Goal: Task Accomplishment & Management: Manage account settings

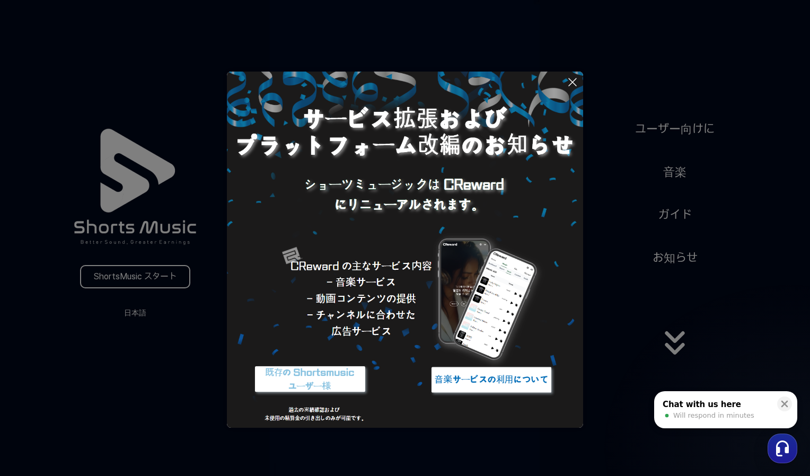
click at [489, 385] on img at bounding box center [491, 380] width 133 height 40
click at [573, 85] on icon at bounding box center [572, 82] width 13 height 13
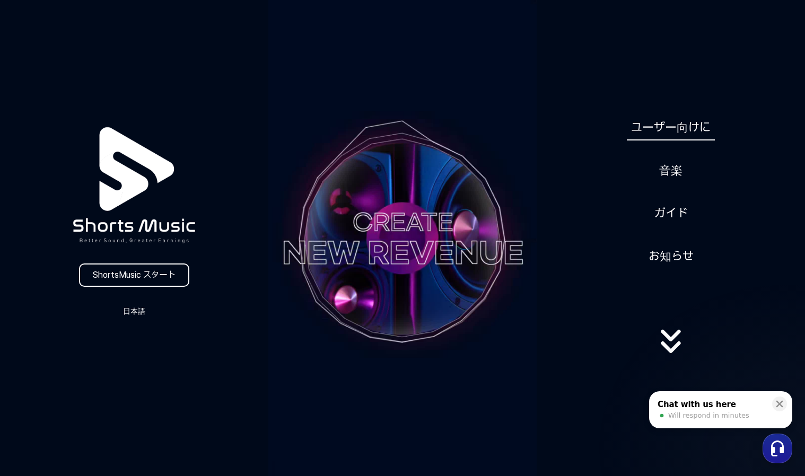
click at [672, 128] on link "ユーザー向けに" at bounding box center [670, 127] width 88 height 26
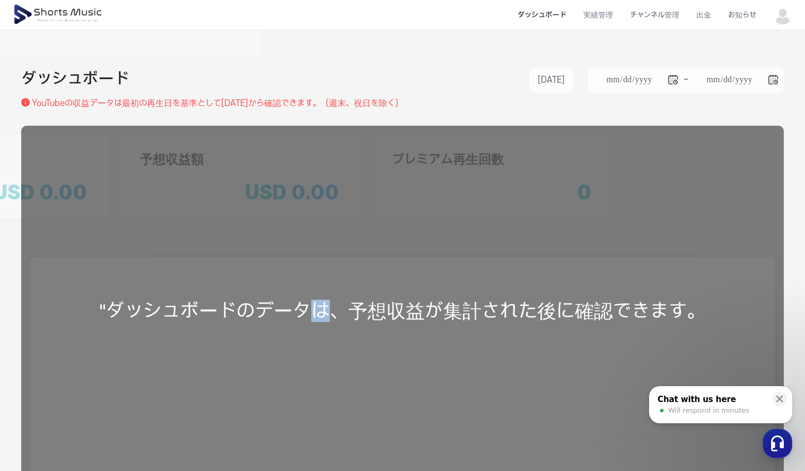
click at [316, 355] on div ""ダッシュボードのデータは、予想収益が集計された後に確認できます。" at bounding box center [402, 311] width 762 height 370
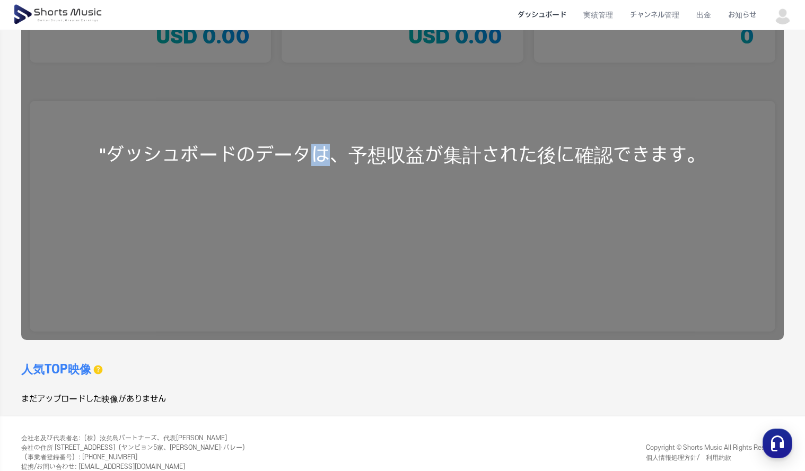
scroll to position [159, 0]
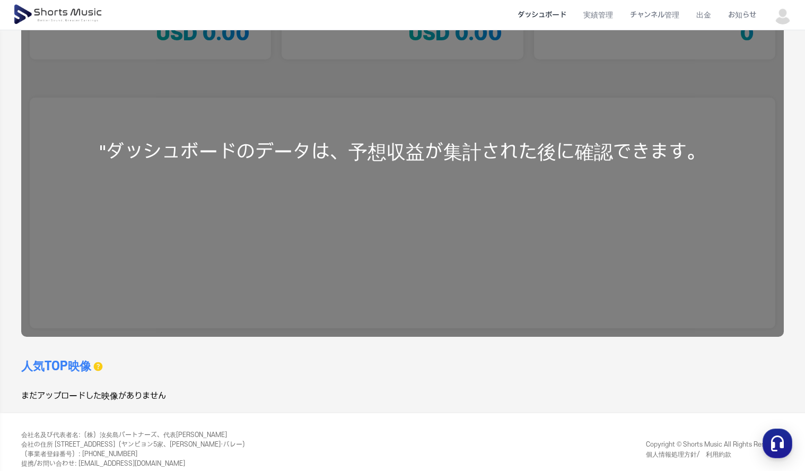
click at [377, 256] on div ""ダッシュボードのデータは、予想収益が集計された後に確認できます。" at bounding box center [402, 152] width 762 height 370
click at [349, 330] on div ""ダッシュボードのデータは、予想収益が集計された後に確認できます。" at bounding box center [402, 152] width 762 height 370
click at [312, 369] on div "人気TOP映像 過去 30 日間のデータのみを表示できます。" at bounding box center [211, 366] width 381 height 17
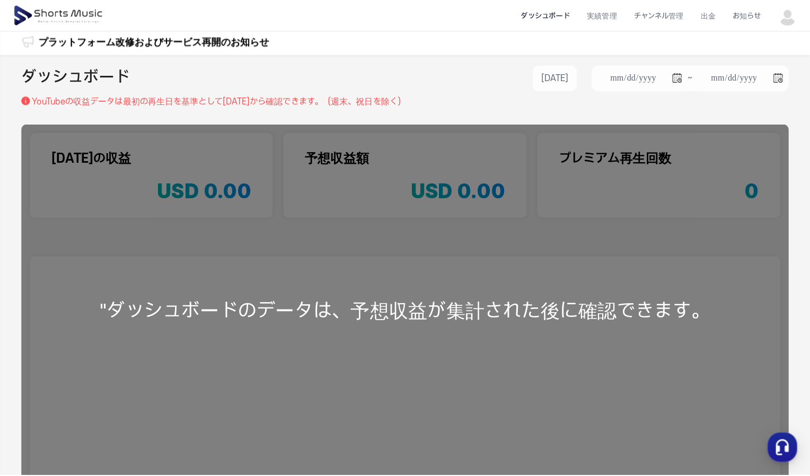
scroll to position [0, 0]
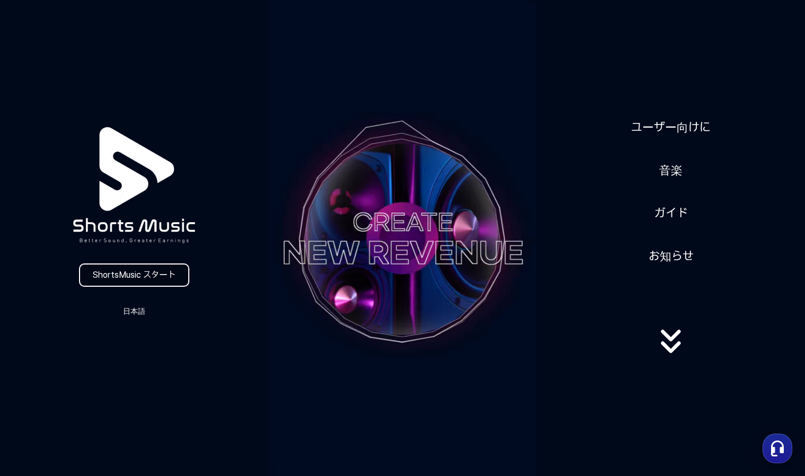
click at [129, 275] on link "ShortsMusic スタート" at bounding box center [134, 274] width 110 height 23
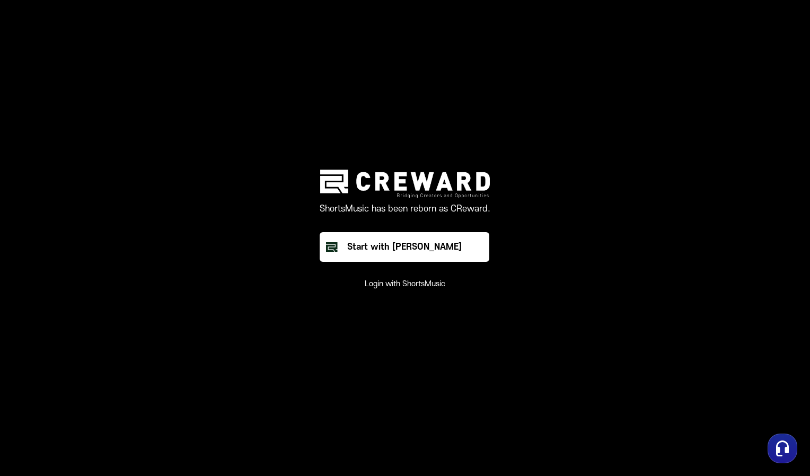
drag, startPoint x: 442, startPoint y: 246, endPoint x: 575, endPoint y: 143, distance: 168.6
click at [575, 143] on main "ShortsMusic has been reborn as CReward. Start with Creward Login with ShortsMus…" at bounding box center [405, 238] width 810 height 476
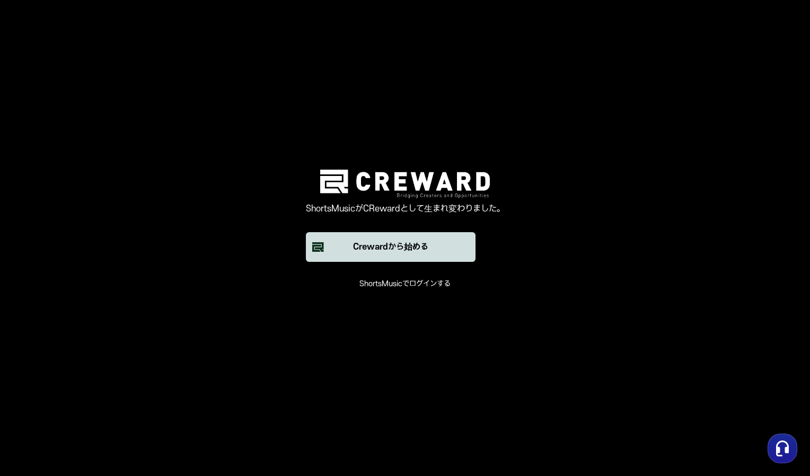
click at [403, 246] on div "Crewardから始める" at bounding box center [390, 247] width 75 height 13
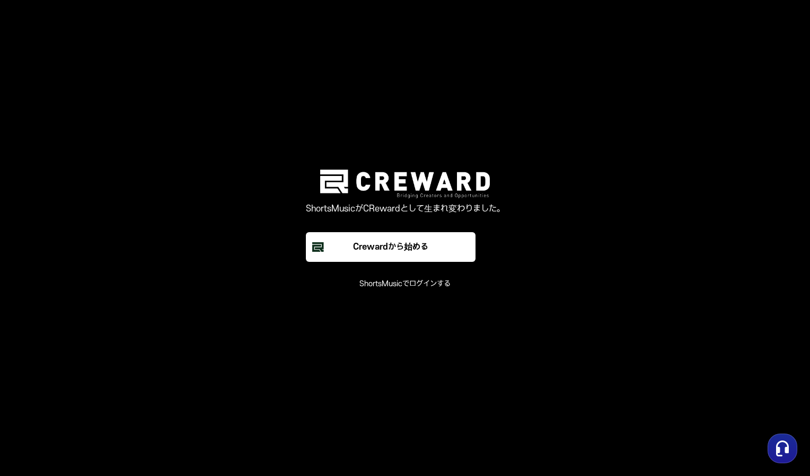
click at [422, 285] on button "ShortsMusicでログインする" at bounding box center [404, 284] width 91 height 11
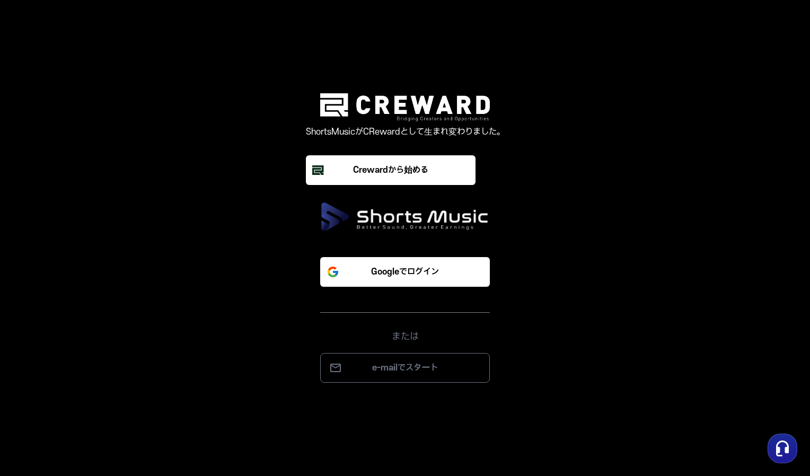
click at [414, 219] on img at bounding box center [405, 217] width 170 height 30
click at [412, 270] on p "Googleでログイン" at bounding box center [405, 272] width 68 height 13
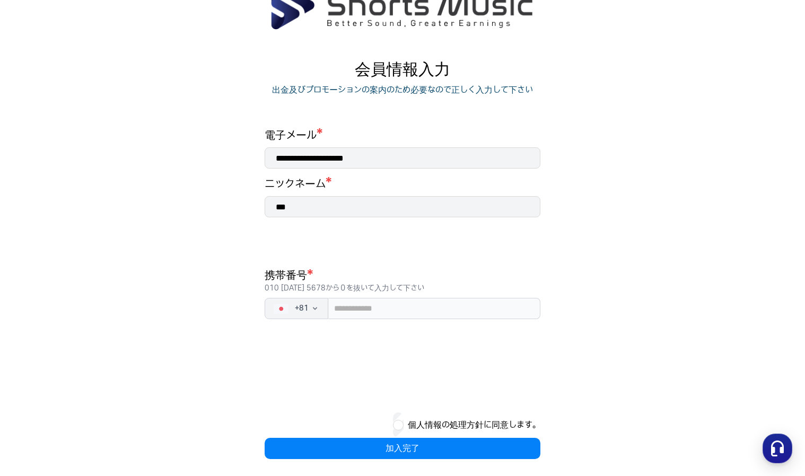
scroll to position [67, 0]
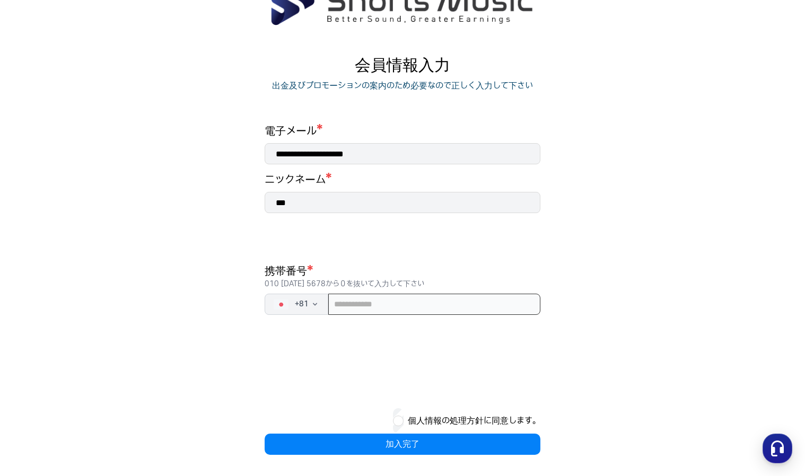
click at [381, 311] on input "tel" at bounding box center [434, 304] width 212 height 21
type input "*"
type input "**********"
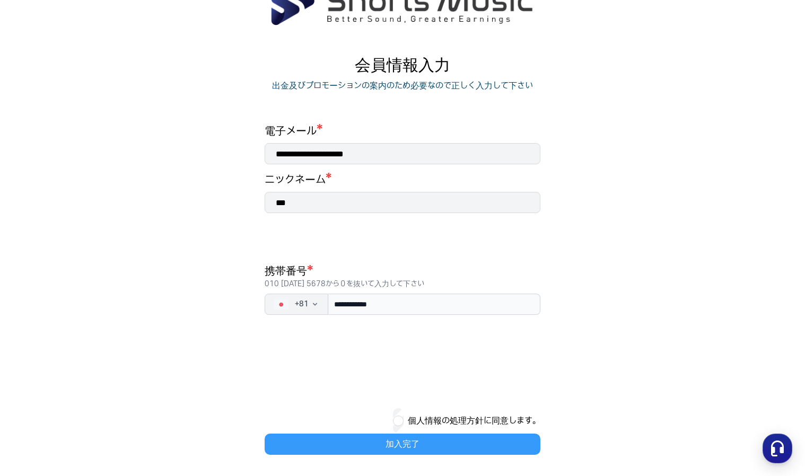
click at [436, 448] on button "加入完了" at bounding box center [402, 444] width 276 height 21
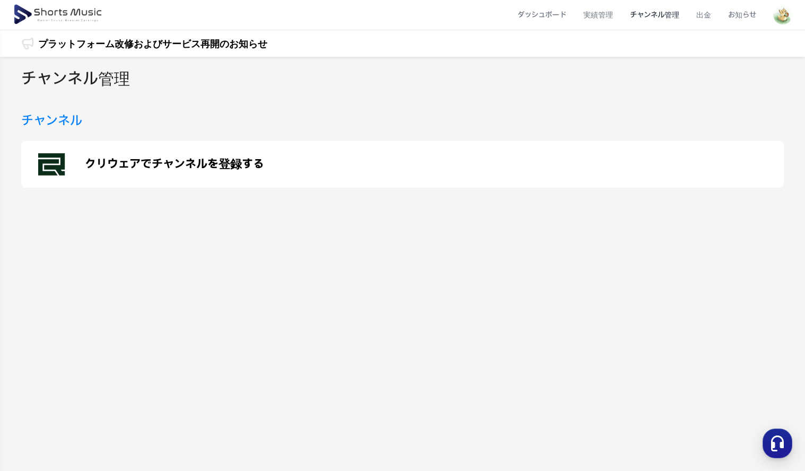
click at [126, 166] on p "クリウェアでチャンネルを登録する" at bounding box center [174, 164] width 179 height 13
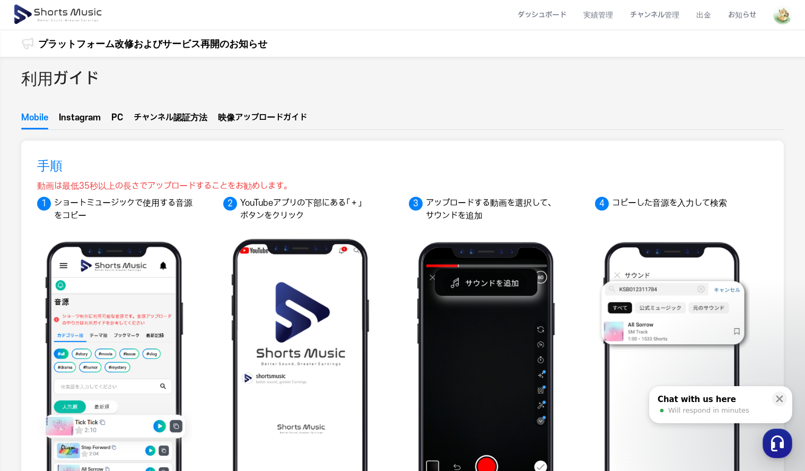
click at [91, 119] on button "Instagram" at bounding box center [80, 120] width 42 height 18
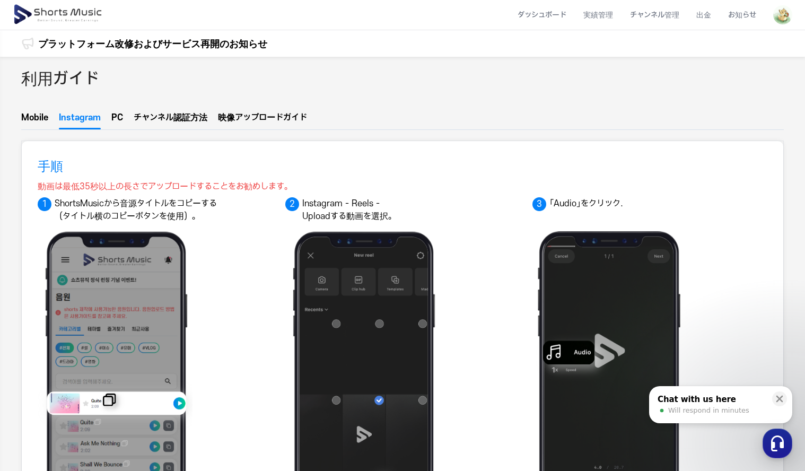
click at [122, 120] on button "PC" at bounding box center [117, 120] width 12 height 18
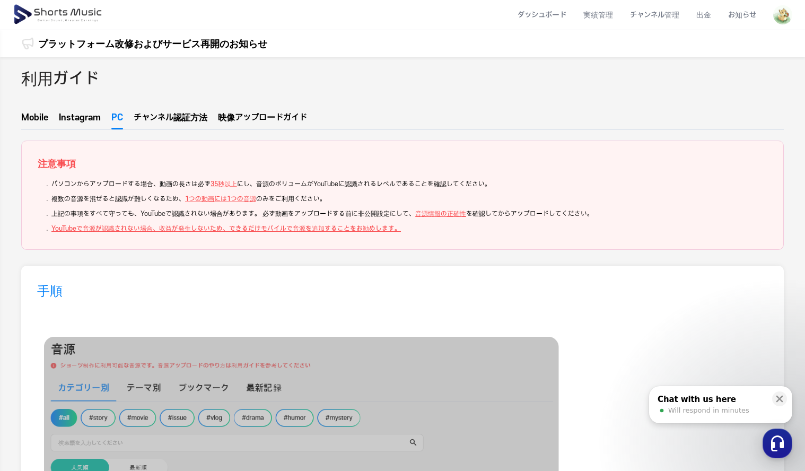
click at [175, 120] on span "ル認証方法" at bounding box center [186, 117] width 42 height 8
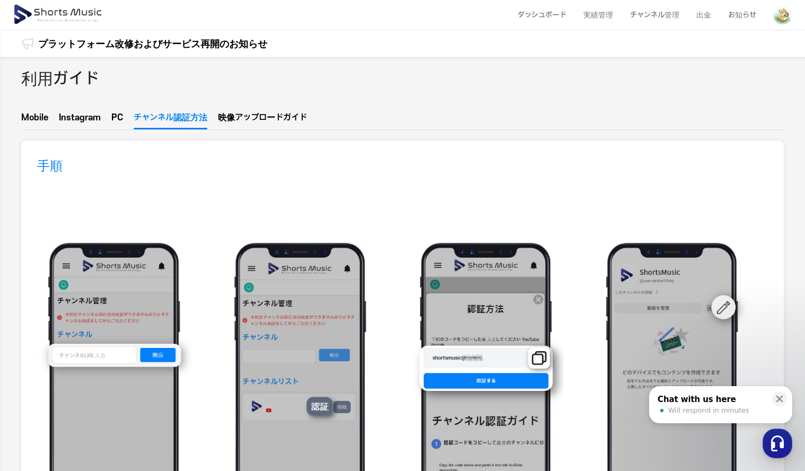
click at [260, 113] on button "映像アップ  ロードガイド" at bounding box center [262, 120] width 89 height 14
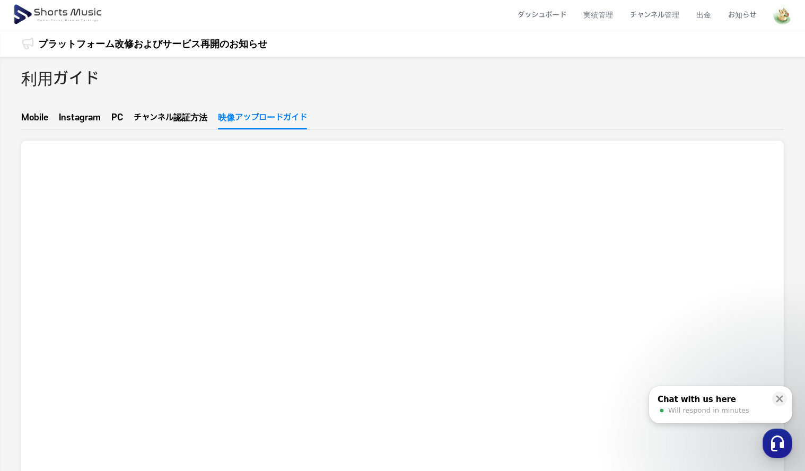
click at [177, 118] on span "ル認証方法" at bounding box center [186, 117] width 42 height 8
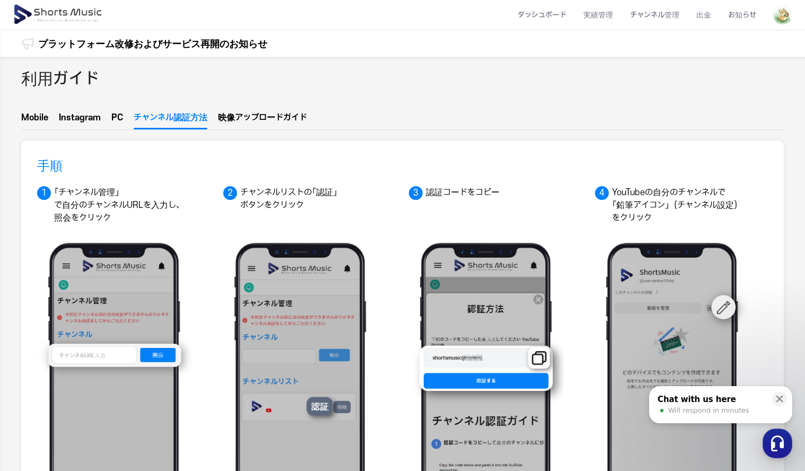
click at [39, 120] on button "Mobile" at bounding box center [34, 120] width 27 height 18
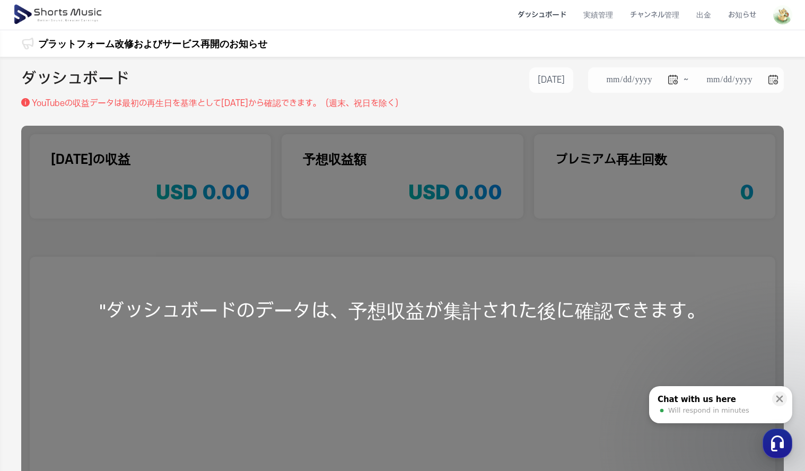
click at [275, 325] on div ""ダッシュボードのデータは、予想収益が集計された後に確認できます。" at bounding box center [402, 311] width 762 height 370
click at [783, 394] on icon at bounding box center [779, 398] width 11 height 11
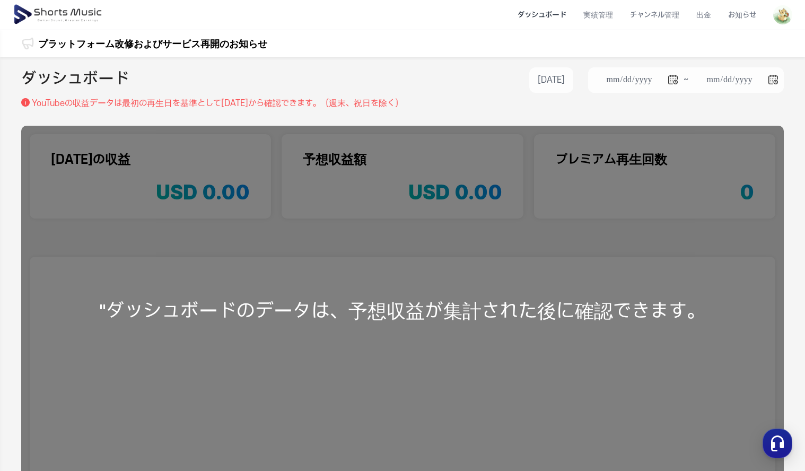
click at [785, 19] on img at bounding box center [782, 14] width 19 height 19
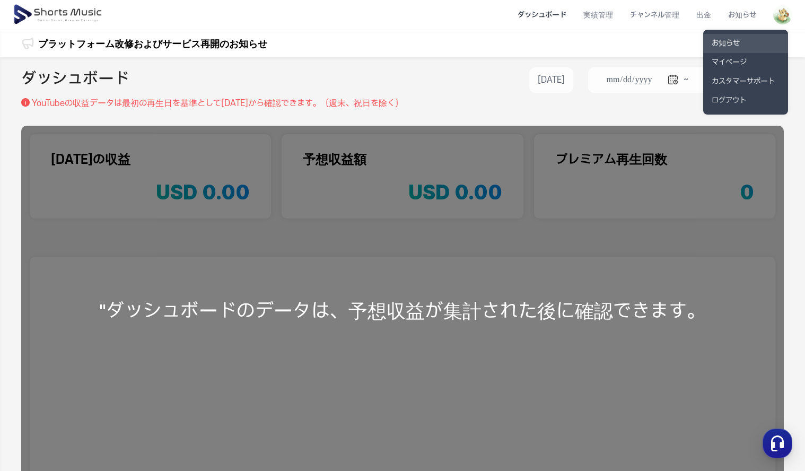
click at [743, 43] on link "お知らせ" at bounding box center [745, 43] width 85 height 19
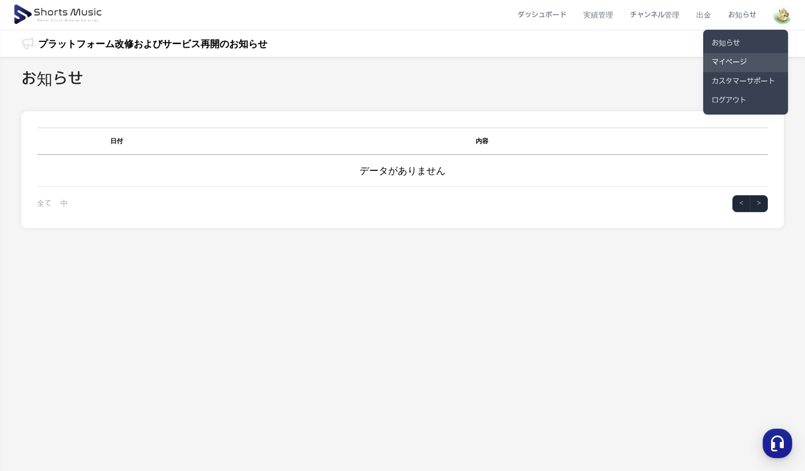
click at [738, 66] on link "マイページ" at bounding box center [745, 62] width 85 height 19
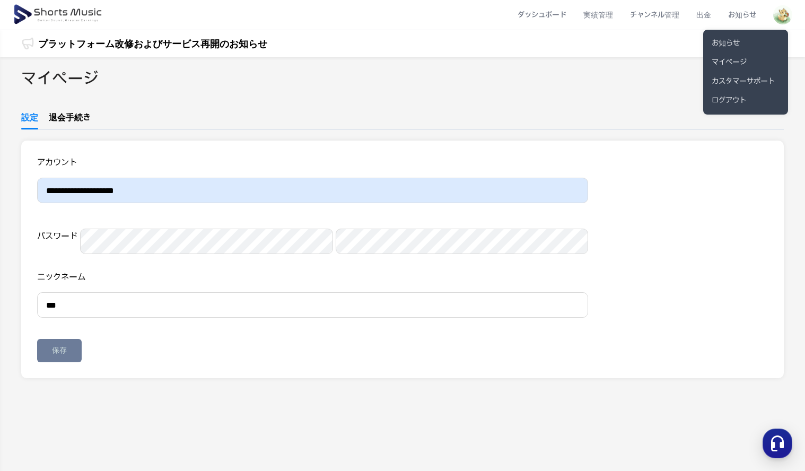
click at [228, 90] on button at bounding box center [402, 235] width 805 height 471
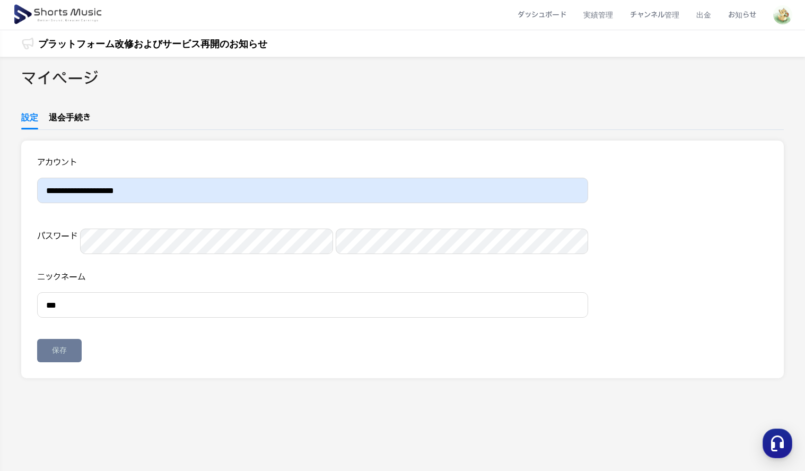
click at [67, 19] on img at bounding box center [59, 15] width 92 height 30
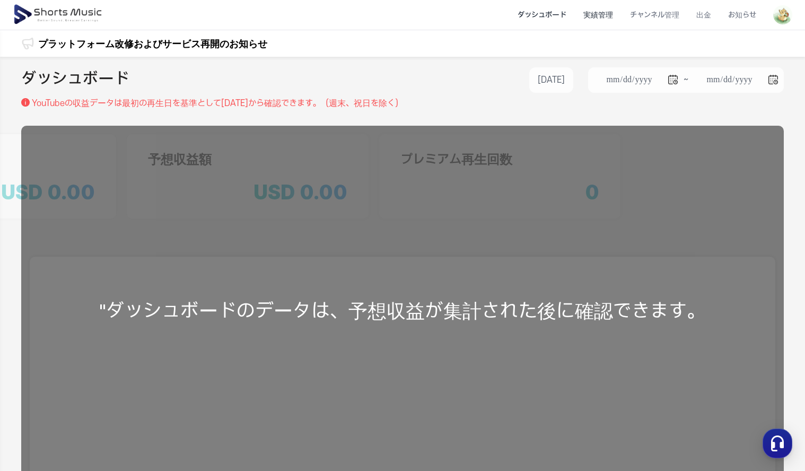
click at [600, 19] on li "実績管理" at bounding box center [598, 15] width 47 height 28
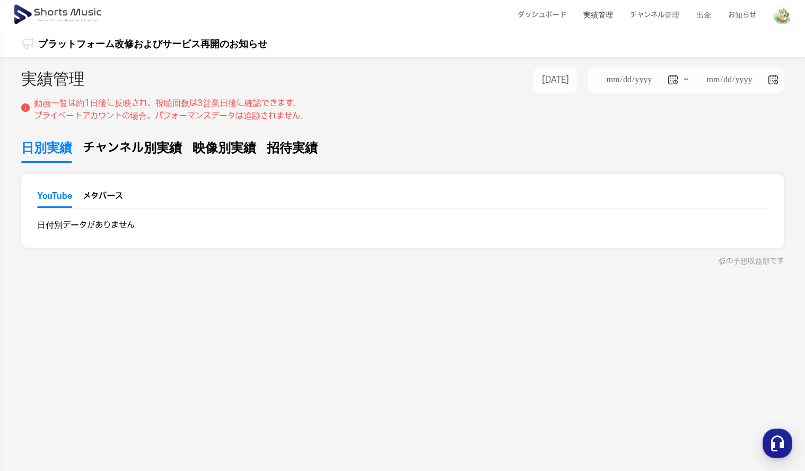
click at [93, 194] on button "メタバース" at bounding box center [103, 199] width 40 height 16
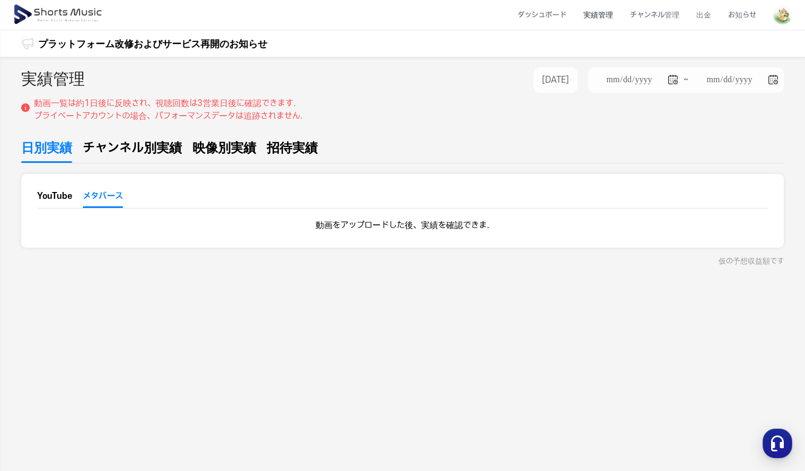
click at [61, 198] on button "YouTube" at bounding box center [54, 199] width 35 height 18
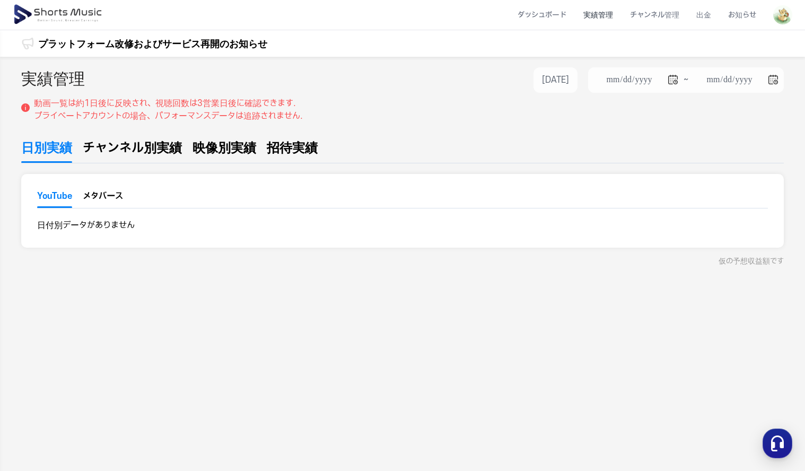
click at [160, 149] on span "チャンネル別実績" at bounding box center [132, 147] width 99 height 19
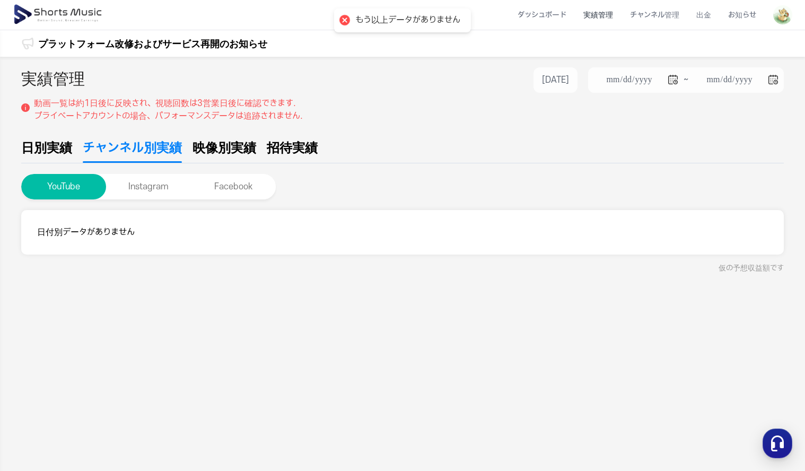
click at [226, 146] on span "映像別実績" at bounding box center [224, 147] width 64 height 19
type input "**********"
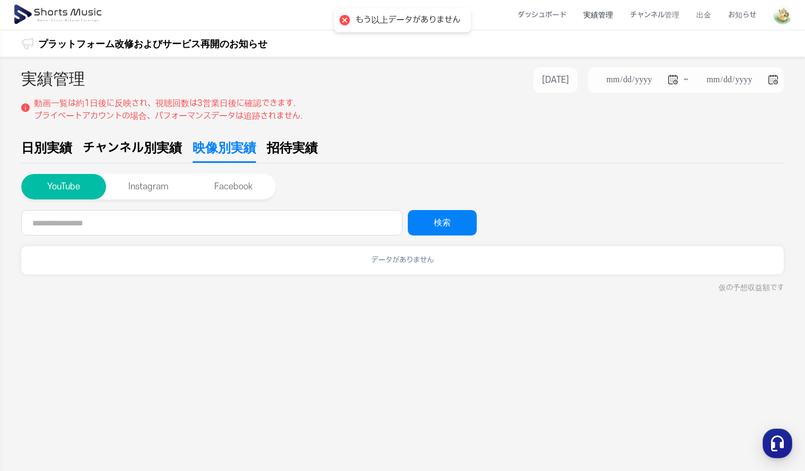
click at [301, 140] on span "招待実績" at bounding box center [292, 147] width 51 height 19
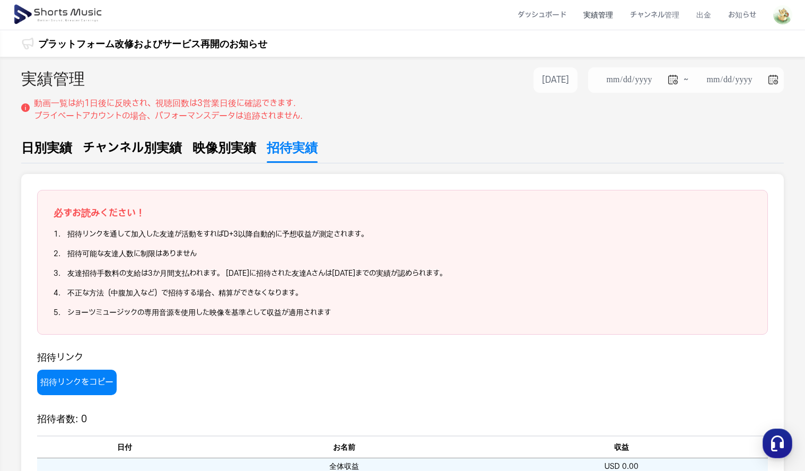
click at [52, 134] on div "**********" at bounding box center [402, 309] width 805 height 504
click at [63, 146] on span "日別実績" at bounding box center [46, 147] width 51 height 19
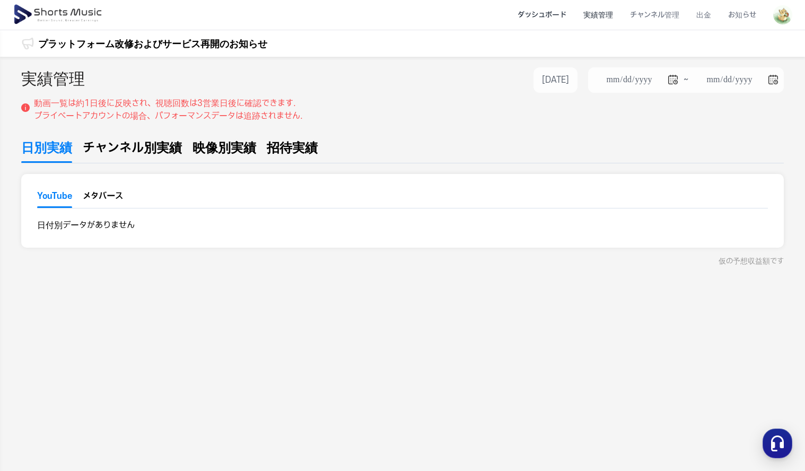
click at [544, 19] on li "ダッシュボード" at bounding box center [542, 15] width 66 height 28
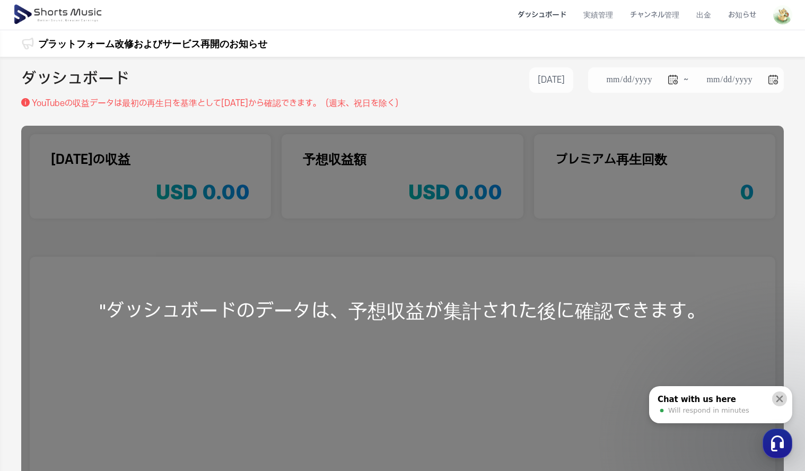
click at [779, 401] on icon at bounding box center [779, 398] width 11 height 11
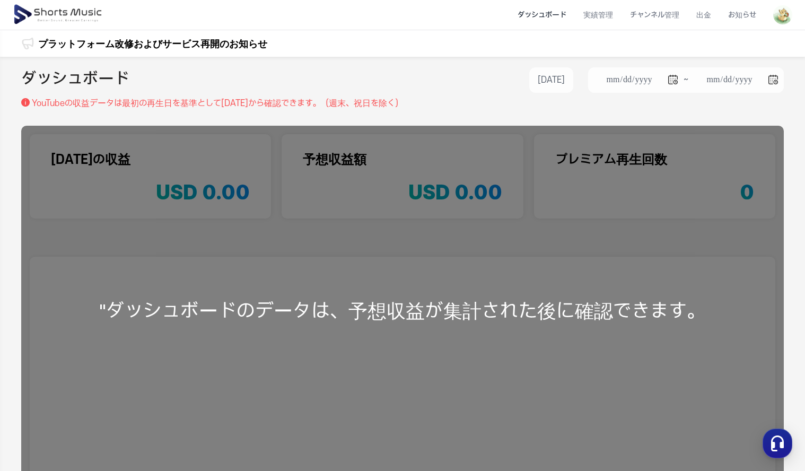
click at [537, 15] on li "ダッシュボード" at bounding box center [542, 15] width 66 height 28
click at [602, 12] on li "実績管理" at bounding box center [598, 15] width 47 height 28
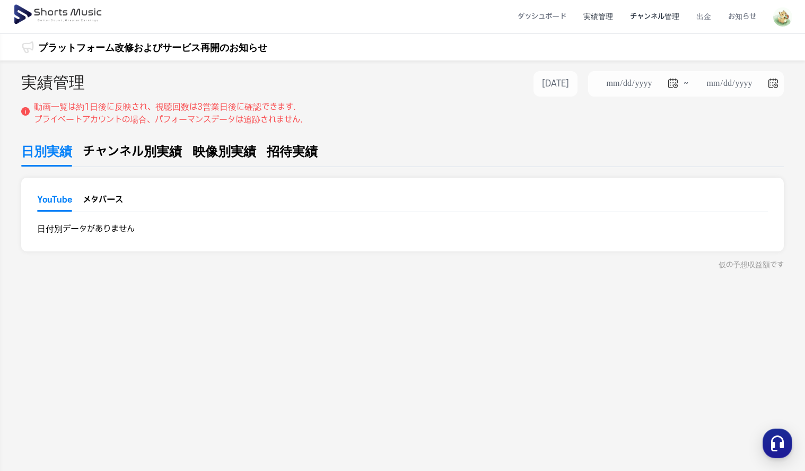
click at [648, 16] on li "チャンネル管理" at bounding box center [654, 17] width 66 height 28
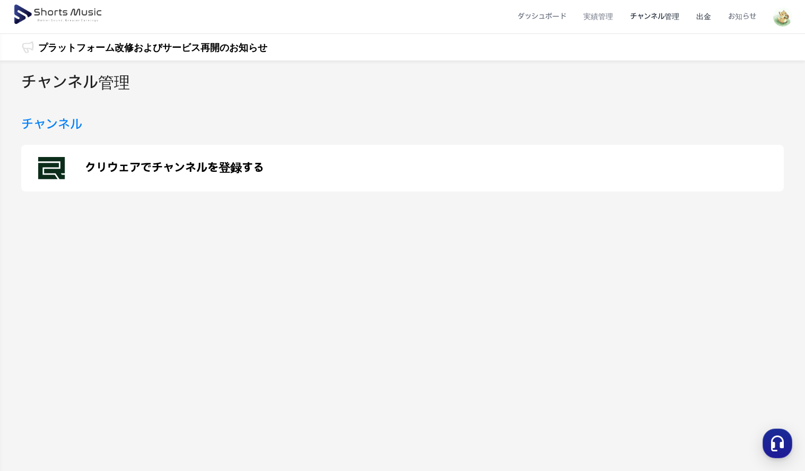
click at [705, 20] on li "出金" at bounding box center [703, 17] width 32 height 28
click at [711, 10] on li "出金" at bounding box center [703, 17] width 32 height 28
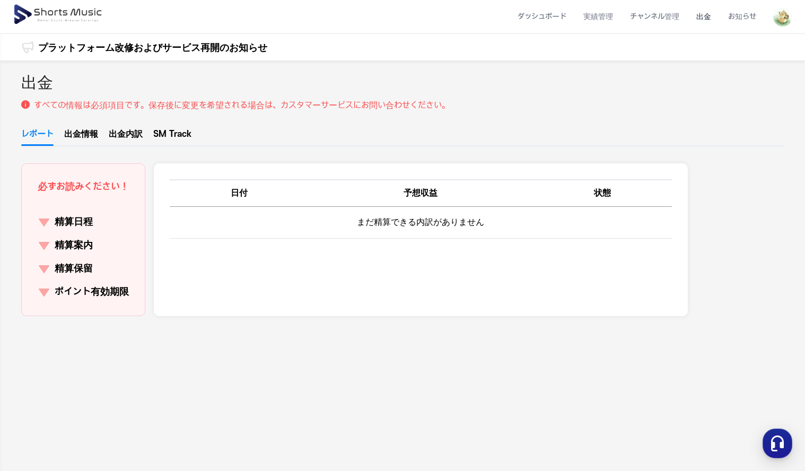
click at [704, 16] on li "出金" at bounding box center [703, 17] width 32 height 28
click at [85, 136] on link "出金情報" at bounding box center [81, 137] width 34 height 18
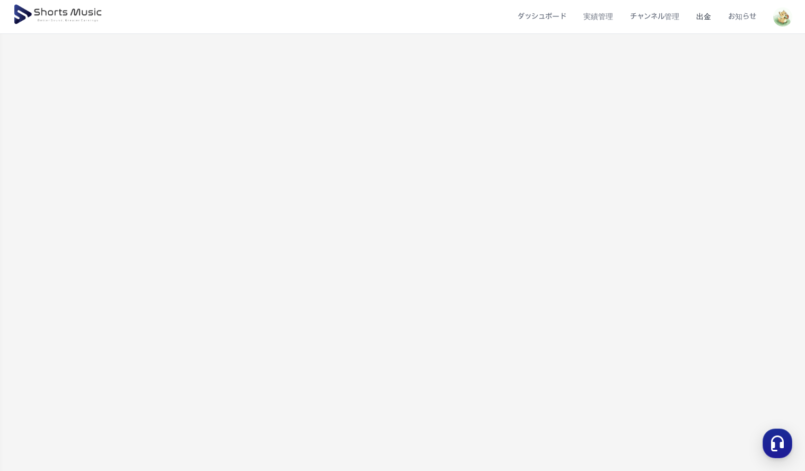
scroll to position [265, 0]
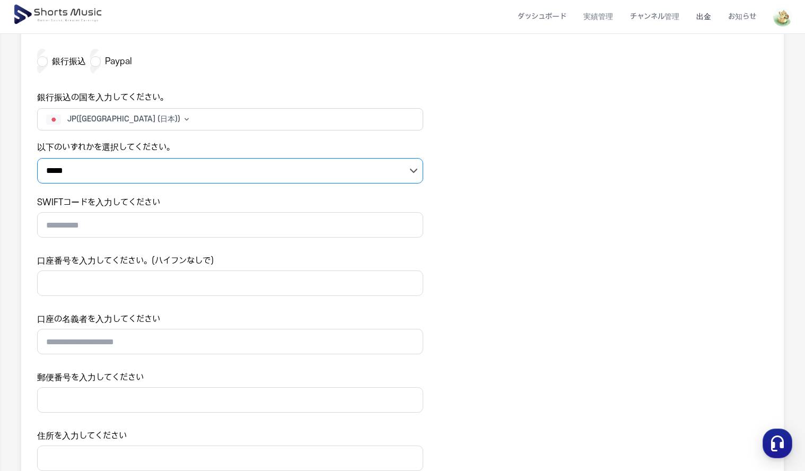
click at [112, 175] on select "***** *********" at bounding box center [230, 170] width 386 height 25
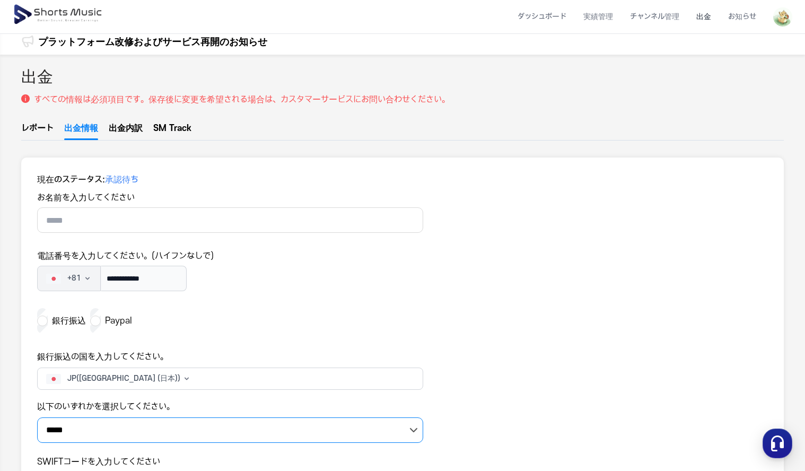
scroll to position [0, 0]
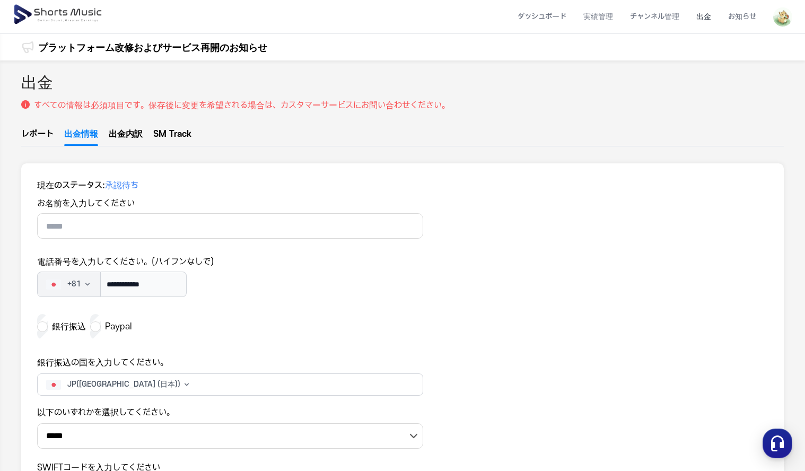
click at [131, 129] on link "出金内訳" at bounding box center [126, 137] width 34 height 18
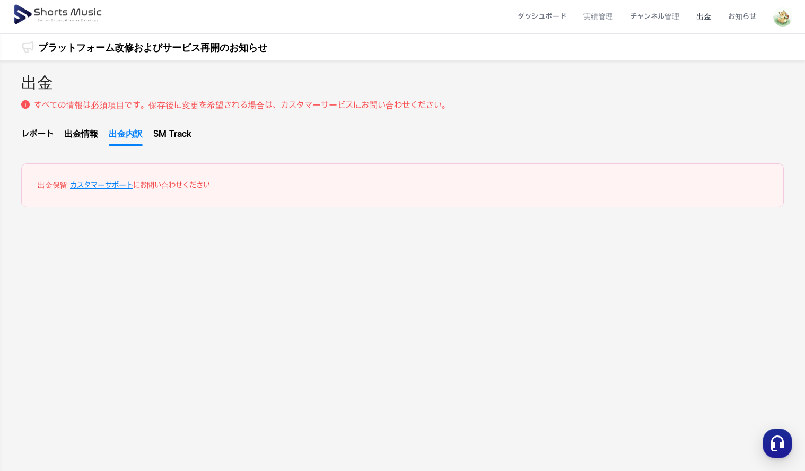
click at [182, 134] on link "SM Track" at bounding box center [172, 137] width 38 height 18
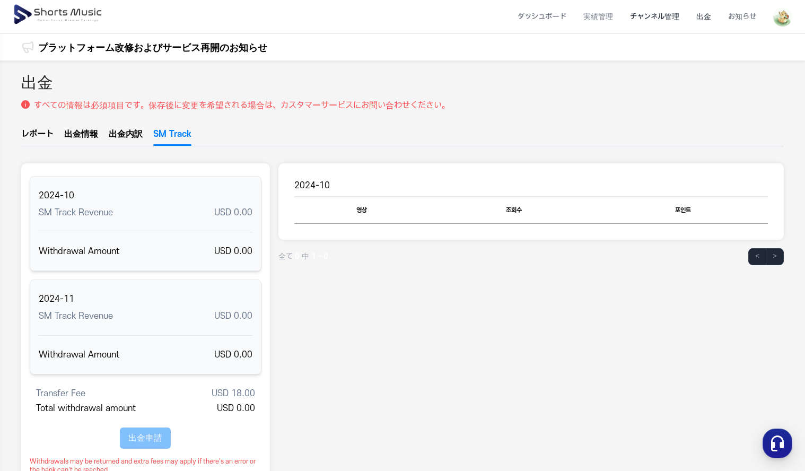
click at [657, 17] on li "チャンネル管理" at bounding box center [654, 17] width 66 height 28
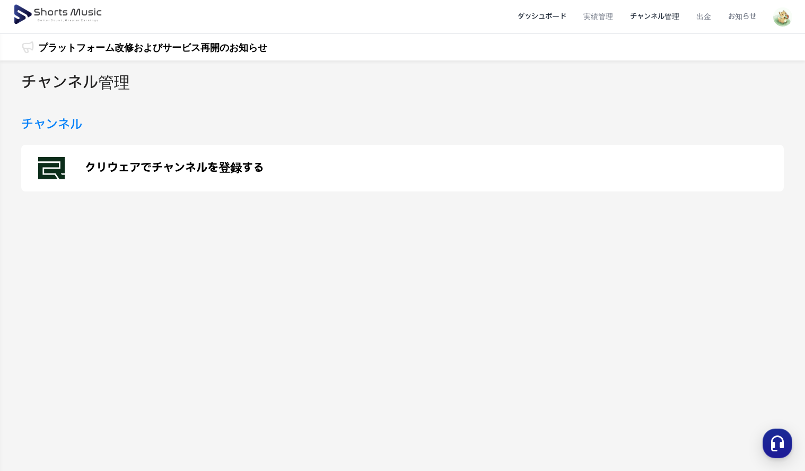
click at [566, 18] on li "ダッシュボード" at bounding box center [542, 17] width 66 height 28
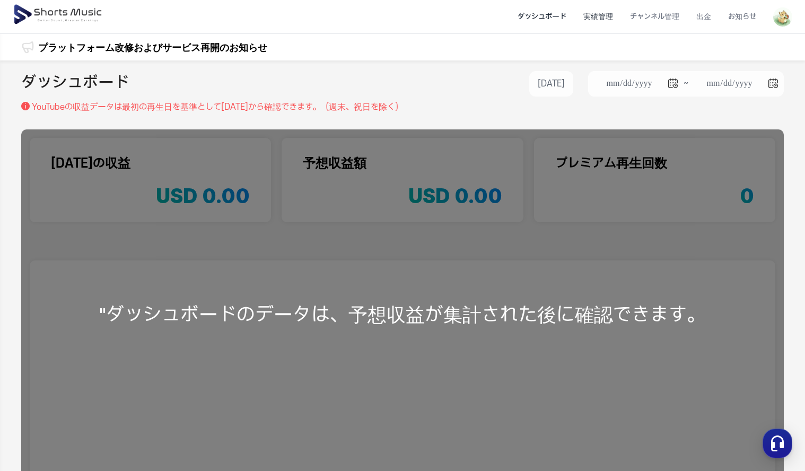
click at [611, 17] on li "実績管理" at bounding box center [598, 17] width 47 height 28
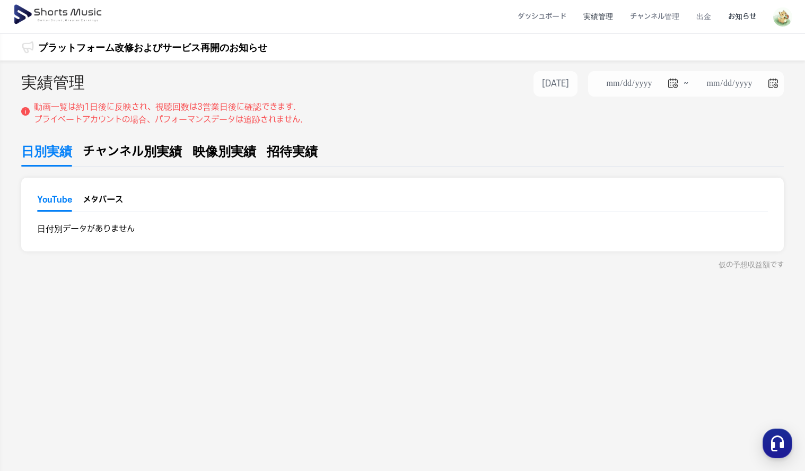
click at [740, 21] on li "お知らせ" at bounding box center [741, 17] width 45 height 28
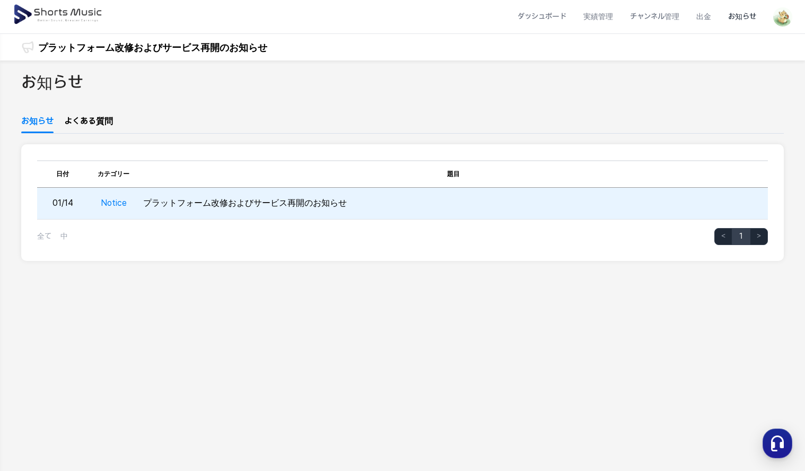
click at [355, 216] on td "プラットフォーム改修およびサービス再開のお知らせ" at bounding box center [453, 204] width 629 height 32
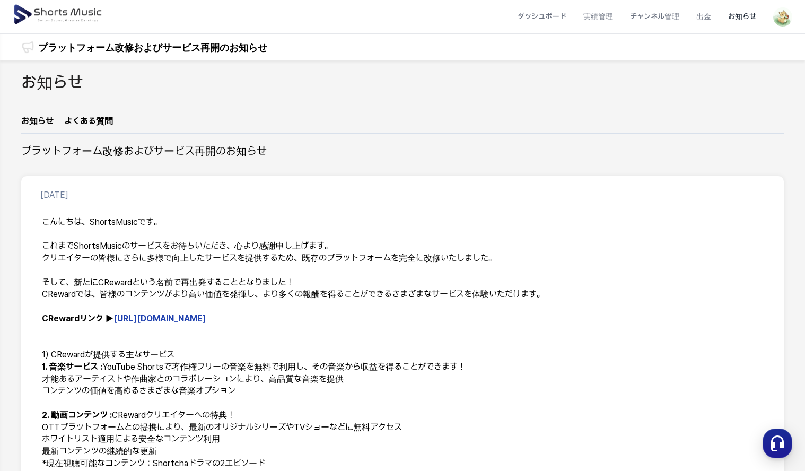
click at [32, 121] on link "お知らせ" at bounding box center [37, 124] width 32 height 18
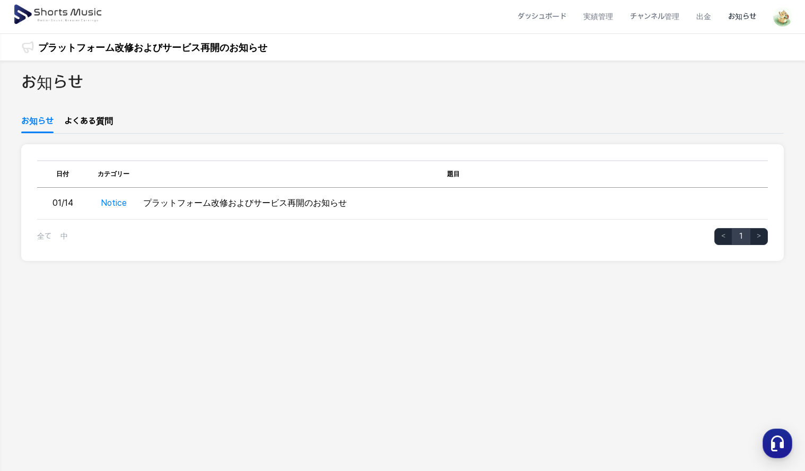
click at [33, 16] on img at bounding box center [59, 15] width 92 height 30
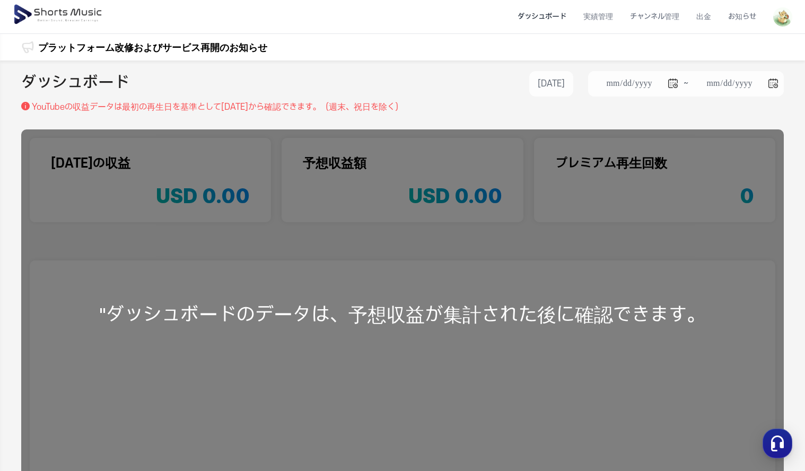
click at [544, 21] on li "ダッシュボード" at bounding box center [542, 17] width 66 height 28
click at [614, 15] on li "実績管理" at bounding box center [598, 17] width 47 height 28
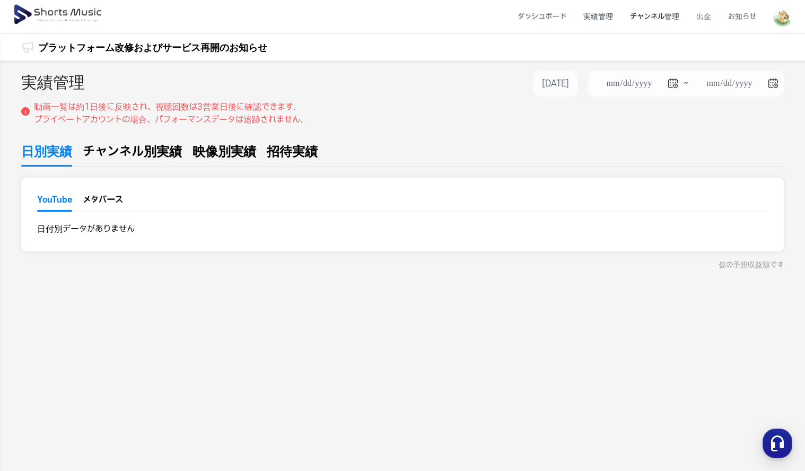
click at [642, 13] on li "チャンネル管理" at bounding box center [654, 17] width 66 height 28
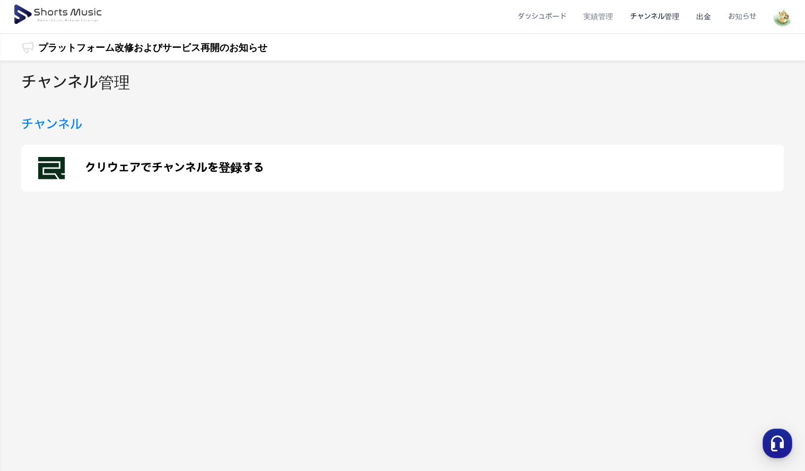
click at [697, 17] on li "出金" at bounding box center [703, 17] width 32 height 28
click at [703, 15] on li "出金" at bounding box center [703, 17] width 32 height 28
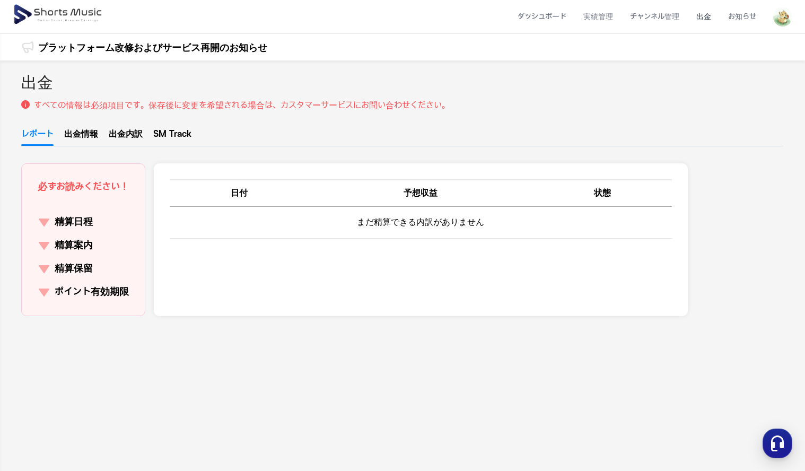
click at [792, 16] on img at bounding box center [782, 16] width 19 height 19
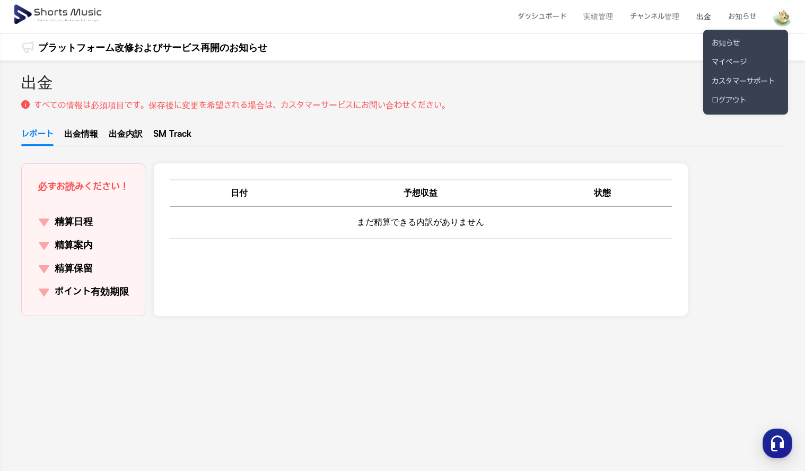
click at [80, 129] on button at bounding box center [402, 235] width 805 height 471
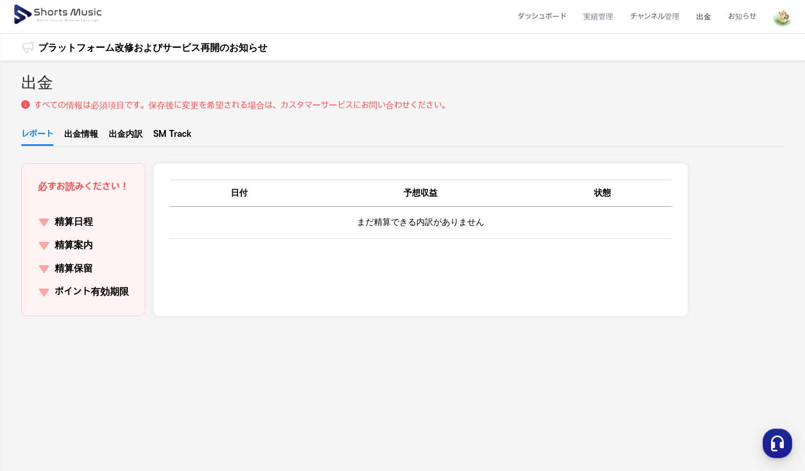
click at [75, 135] on link "出金情報" at bounding box center [81, 137] width 34 height 18
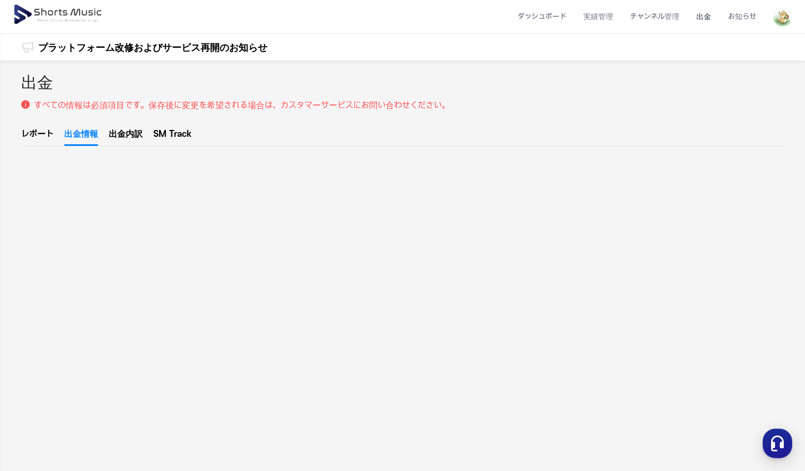
click at [137, 135] on link "出金内訳" at bounding box center [126, 137] width 34 height 18
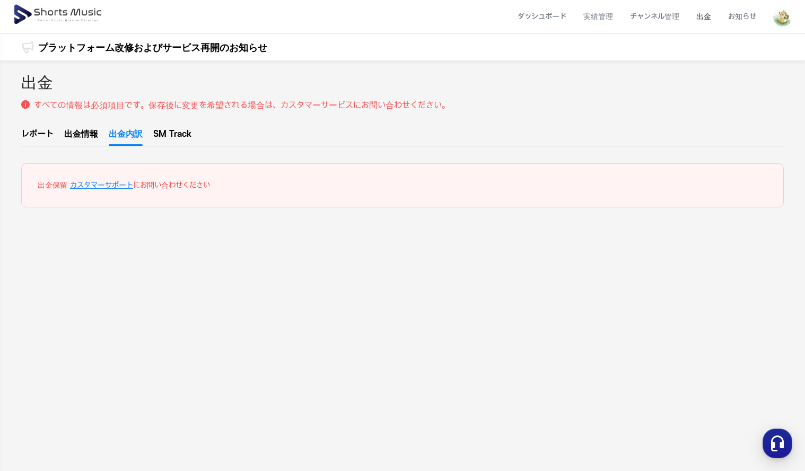
click at [177, 139] on link "SM Track" at bounding box center [172, 137] width 38 height 18
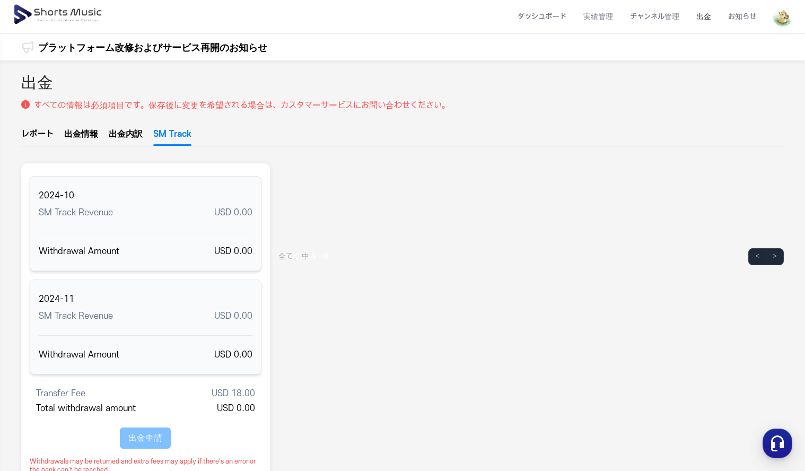
click at [220, 248] on span "USD 0.00" at bounding box center [233, 251] width 38 height 10
click at [213, 219] on div "2024-10 SM Track Revenue USD 0.00" at bounding box center [146, 203] width 214 height 55
